Goal: Transaction & Acquisition: Purchase product/service

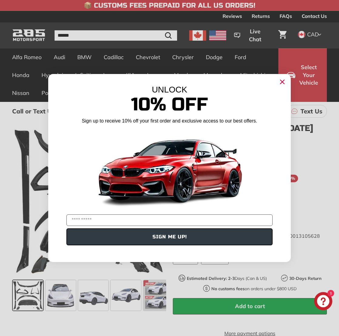
click at [285, 81] on circle "Close dialog" at bounding box center [281, 81] width 9 height 9
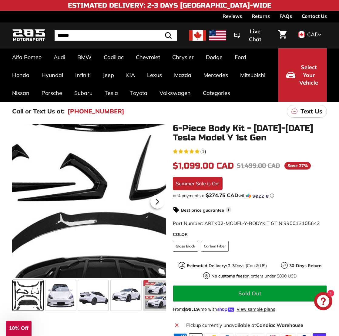
click at [77, 188] on div at bounding box center [89, 201] width 154 height 154
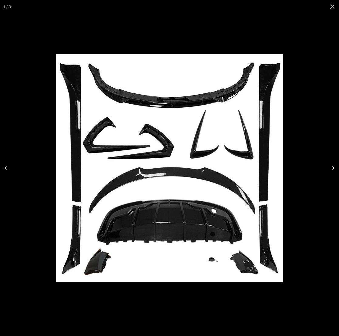
click at [335, 167] on button at bounding box center [327, 168] width 21 height 30
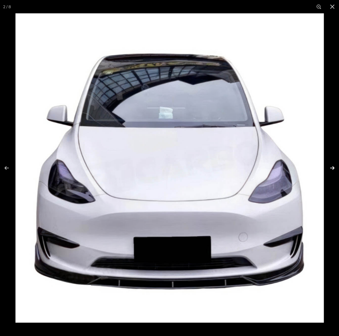
click at [335, 167] on button at bounding box center [327, 168] width 21 height 30
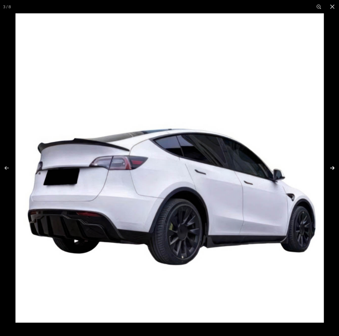
click at [335, 167] on button at bounding box center [327, 168] width 21 height 30
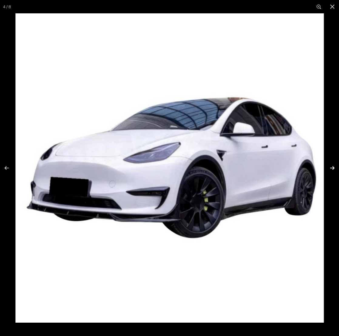
click at [335, 167] on button at bounding box center [327, 168] width 21 height 30
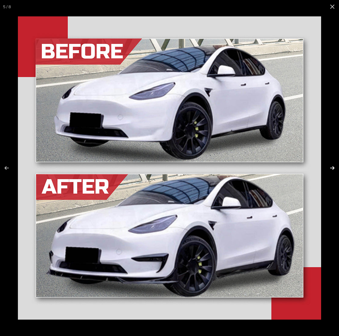
scroll to position [0, 69]
click at [335, 167] on button at bounding box center [327, 168] width 21 height 30
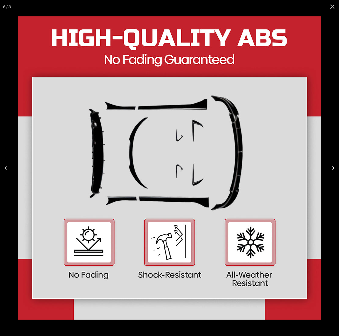
click at [330, 171] on button at bounding box center [327, 168] width 21 height 30
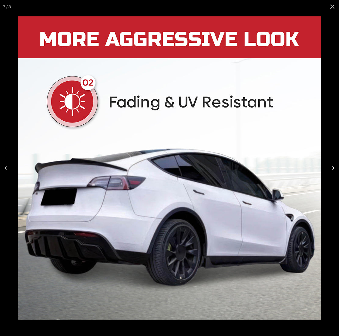
scroll to position [0, 107]
click at [330, 171] on button at bounding box center [327, 168] width 21 height 30
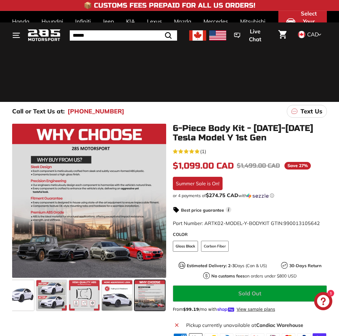
scroll to position [239, 0]
